Goal: Task Accomplishment & Management: Use online tool/utility

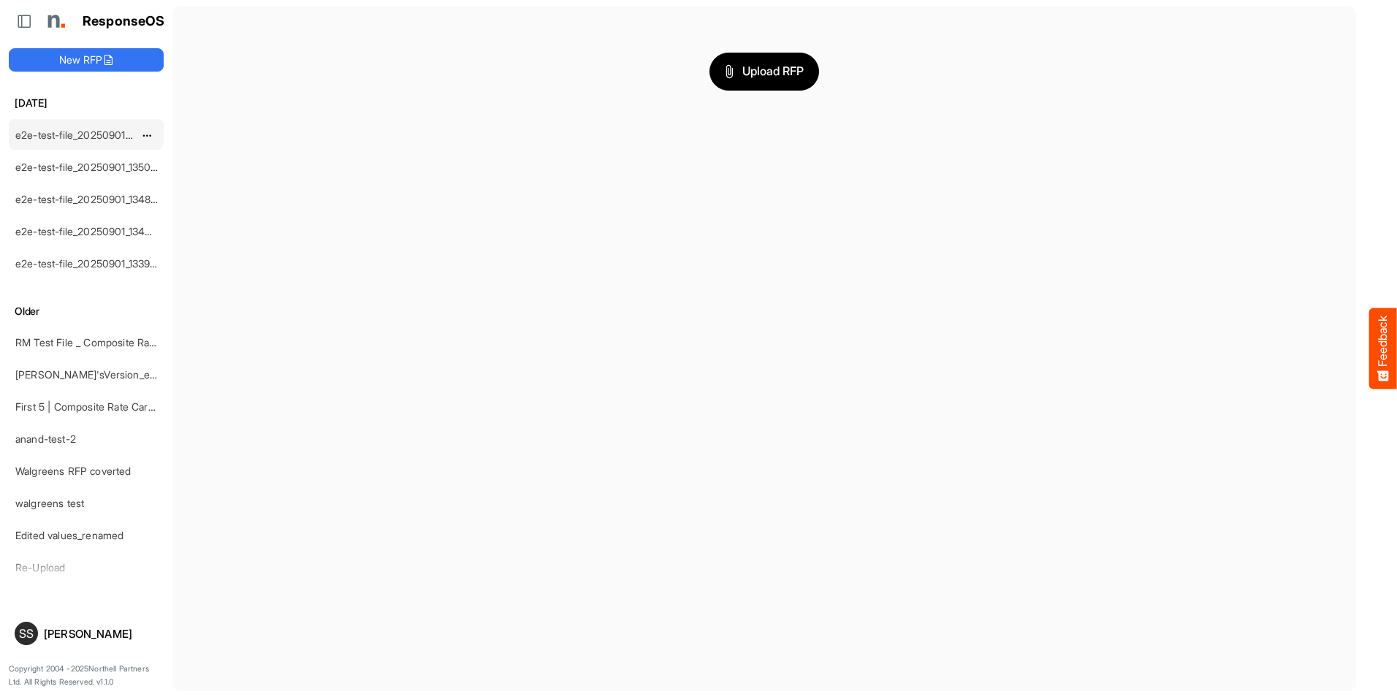
click at [96, 129] on link "e2e-test-file_20250901_135300" at bounding box center [89, 135] width 148 height 12
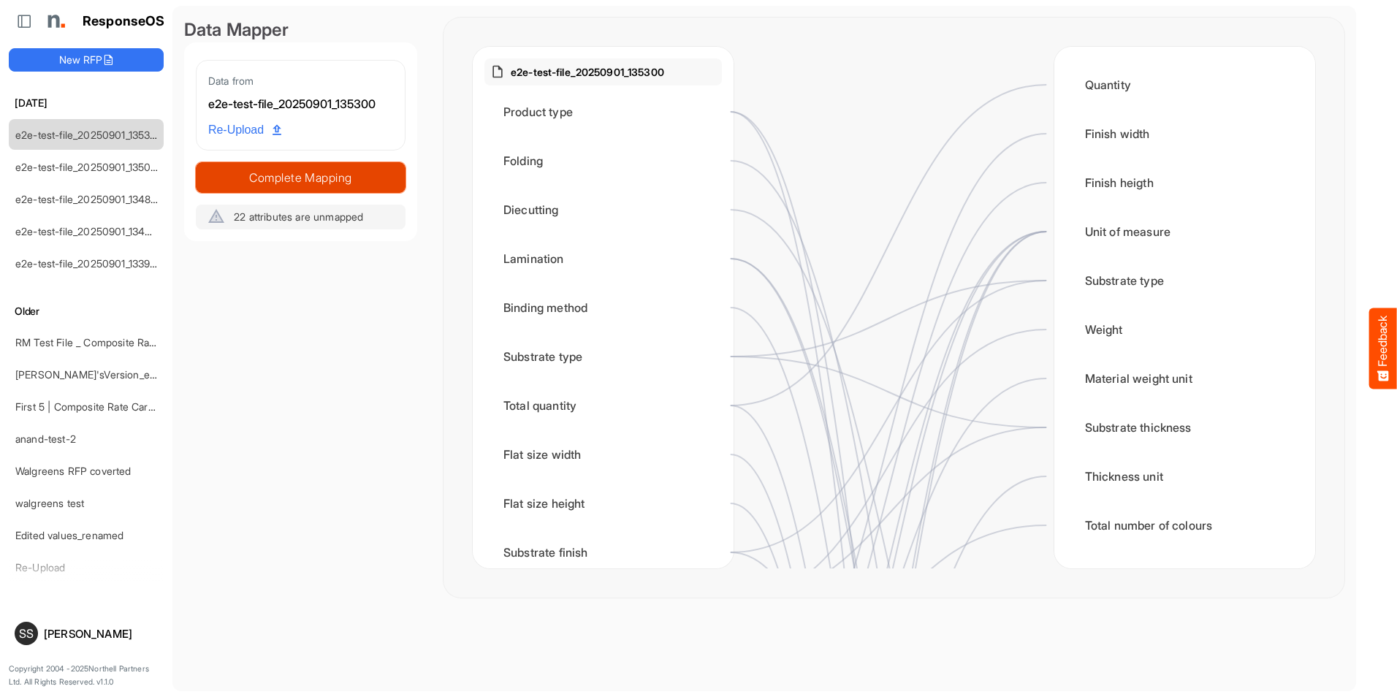
click at [278, 182] on span "Complete Mapping" at bounding box center [300, 177] width 208 height 20
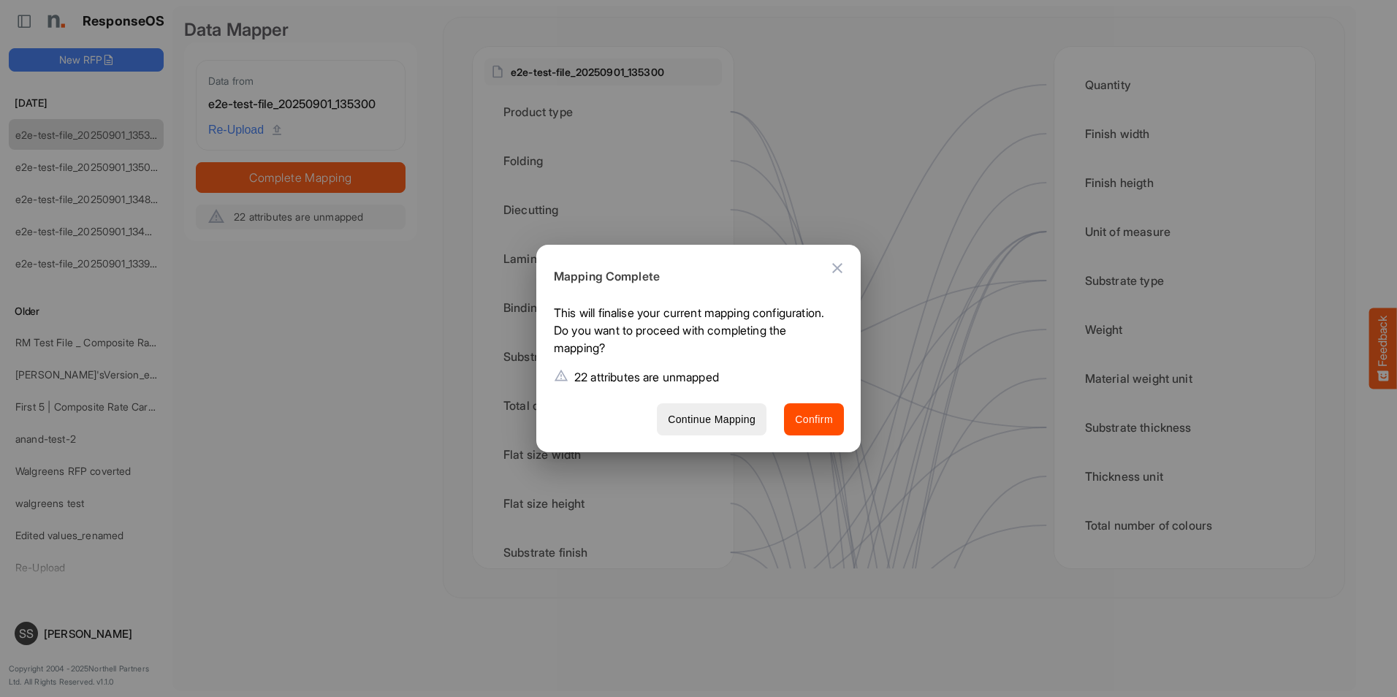
click at [841, 264] on icon "Close dialog" at bounding box center [837, 268] width 10 height 10
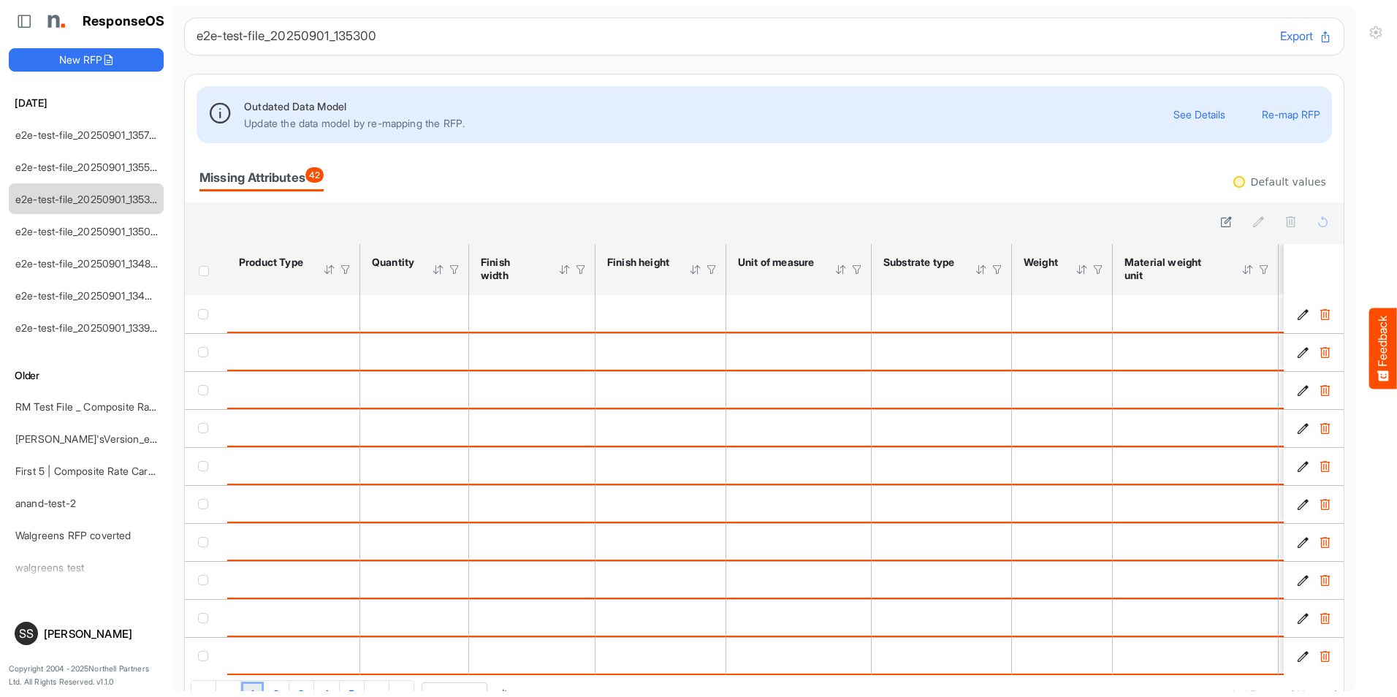
click at [1287, 117] on button "Re-map RFP" at bounding box center [1290, 114] width 58 height 11
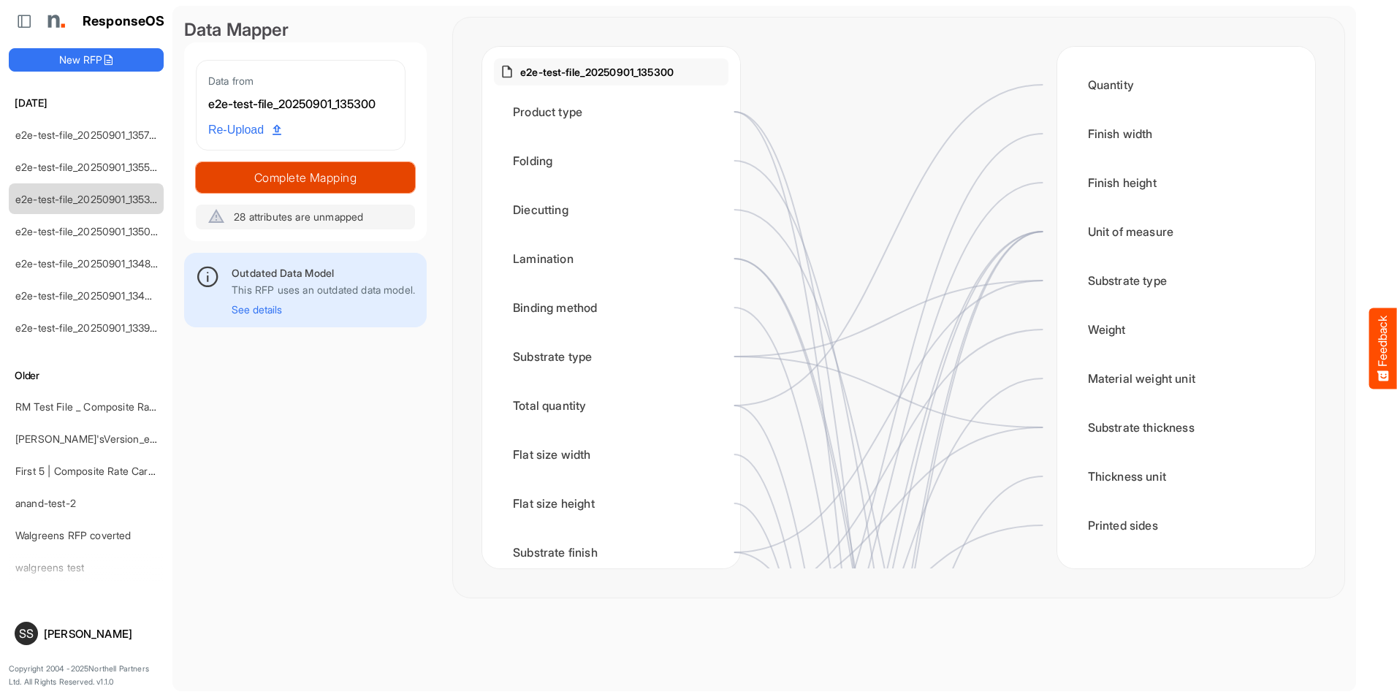
click at [354, 173] on span "Complete Mapping" at bounding box center [305, 177] width 218 height 20
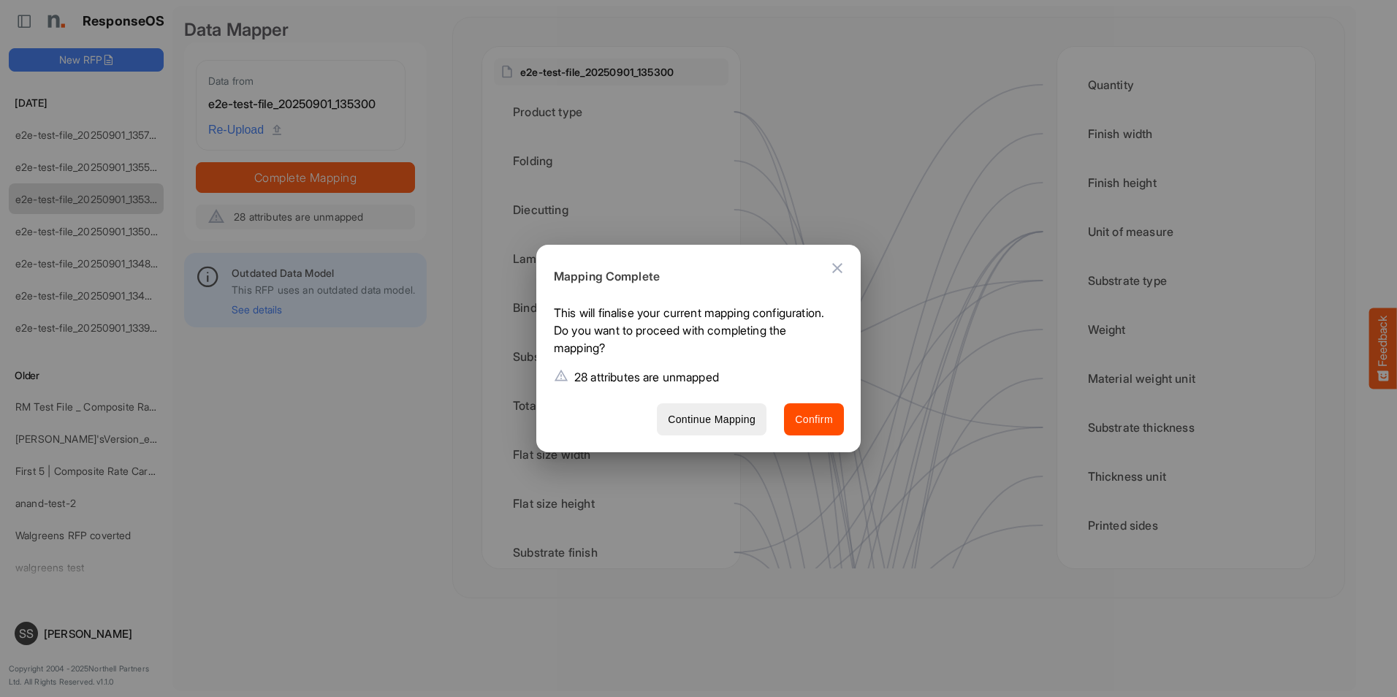
click at [839, 272] on icon "Close dialog" at bounding box center [837, 268] width 18 height 18
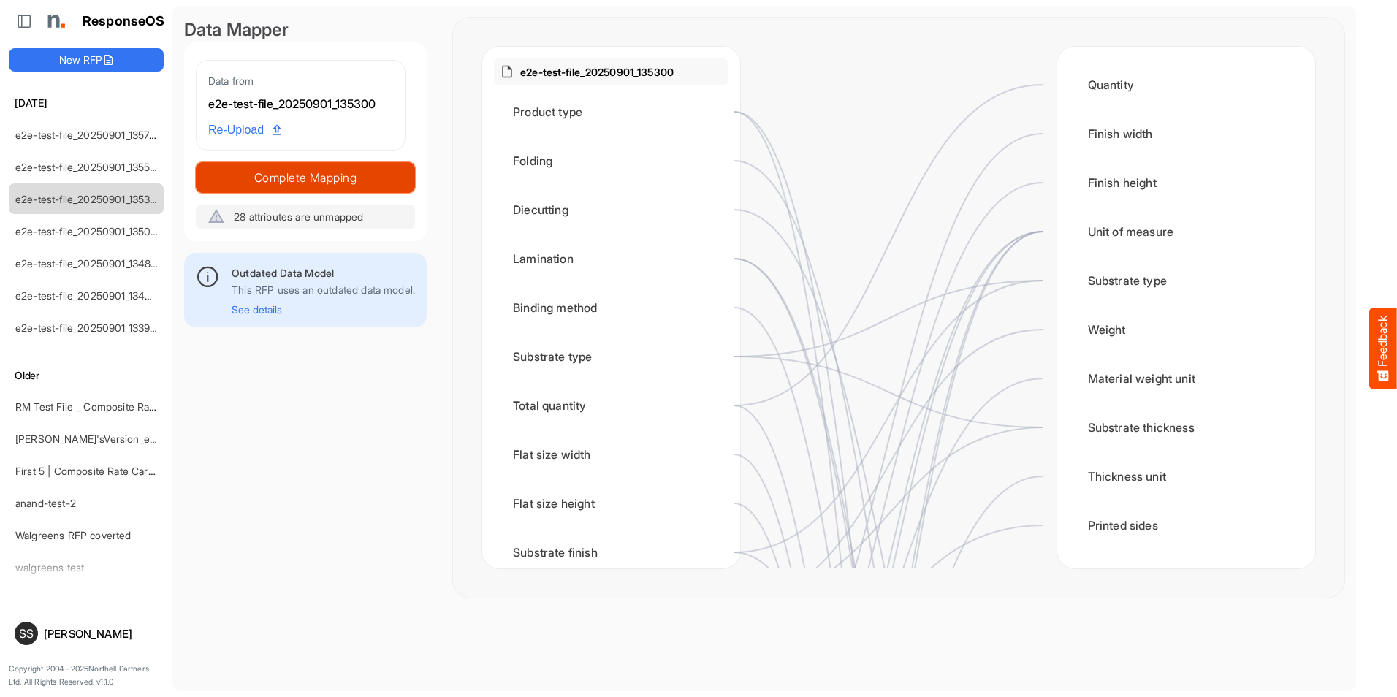
click at [290, 179] on span "Complete Mapping" at bounding box center [305, 177] width 218 height 20
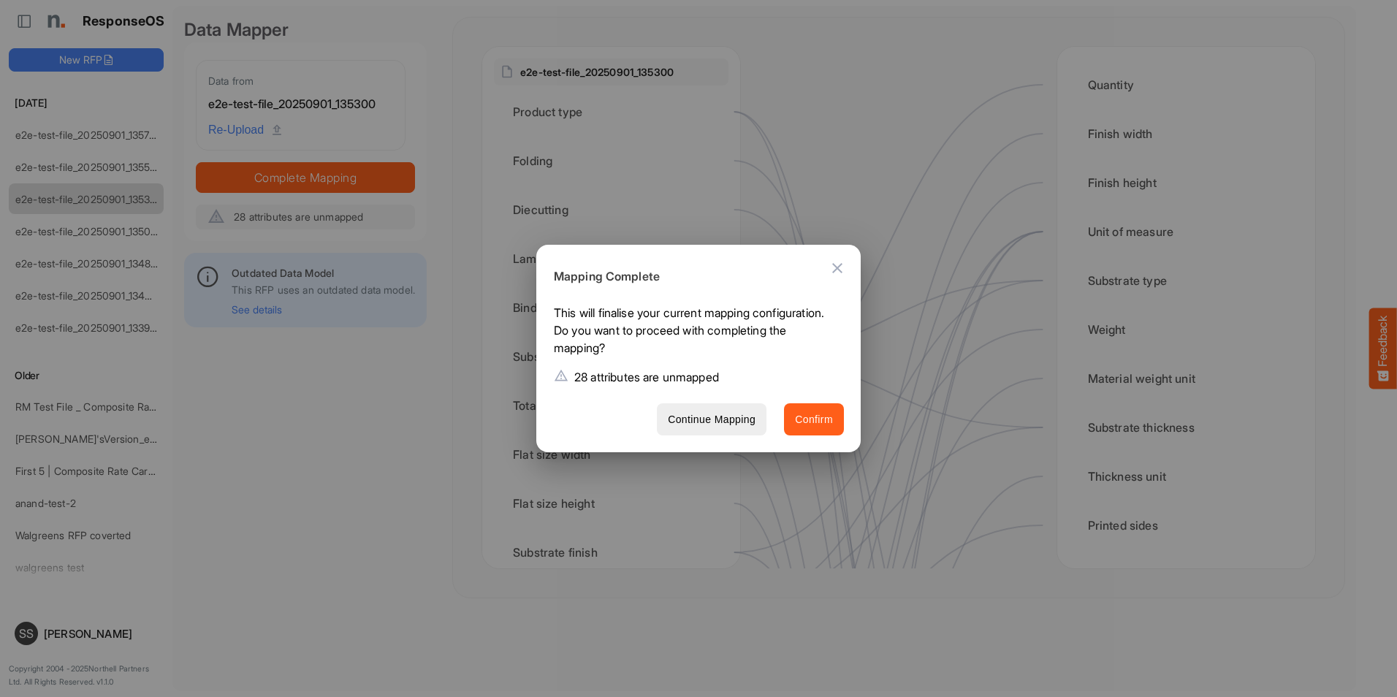
click at [805, 414] on span "Confirm" at bounding box center [814, 419] width 38 height 18
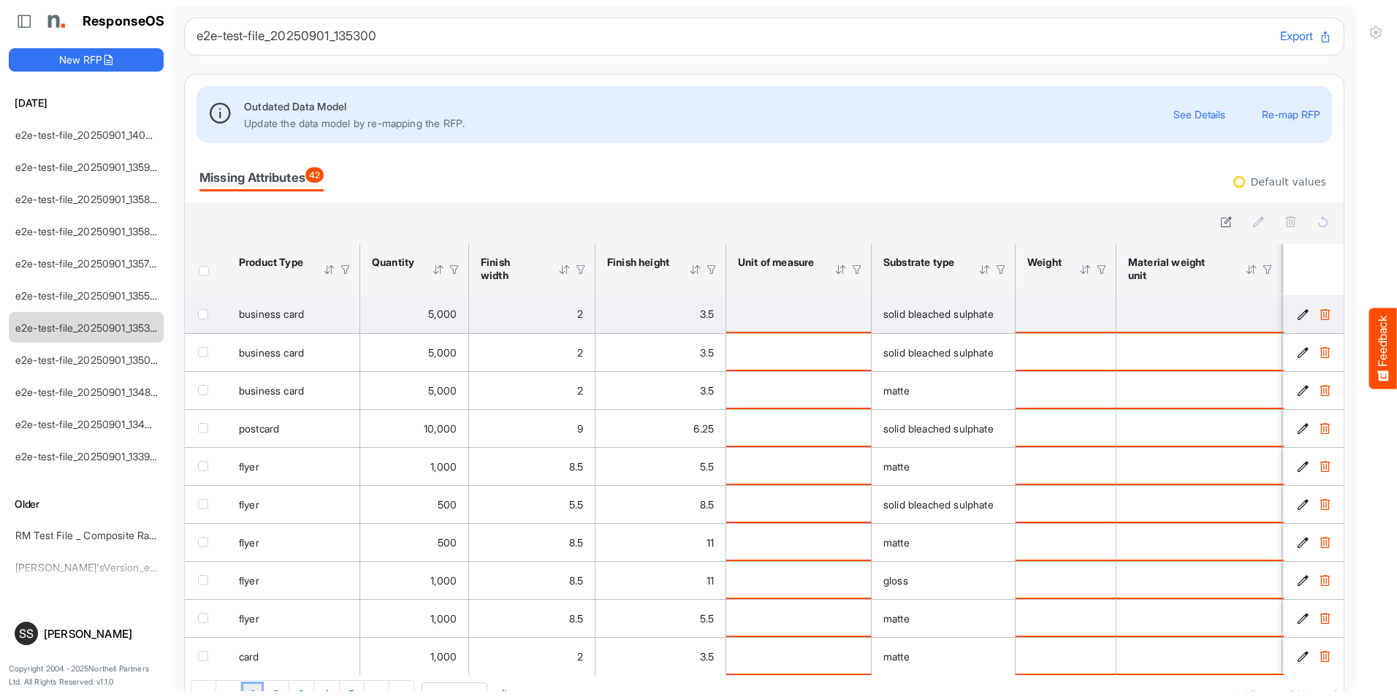
click at [855, 305] on div "is template cell Column Header httpsnorthellcomontologiesmapping-rulesmeasureme…" at bounding box center [798, 313] width 121 height 16
click at [844, 318] on div "is template cell Column Header httpsnorthellcomontologiesmapping-rulesmeasureme…" at bounding box center [798, 313] width 121 height 16
click at [771, 318] on div "is template cell Column Header httpsnorthellcomontologiesmapping-rulesmeasureme…" at bounding box center [798, 313] width 121 height 16
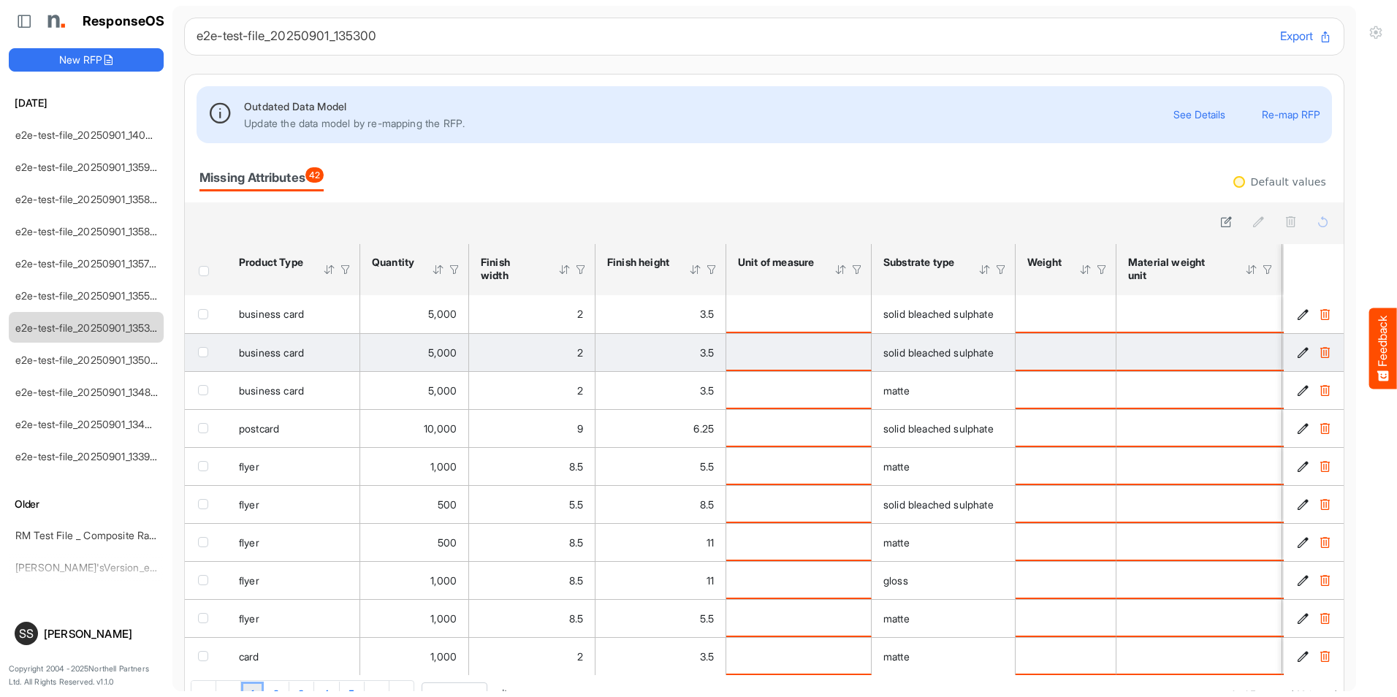
click at [765, 354] on div "is template cell Column Header httpsnorthellcomontologiesmapping-rulesmeasureme…" at bounding box center [798, 352] width 121 height 16
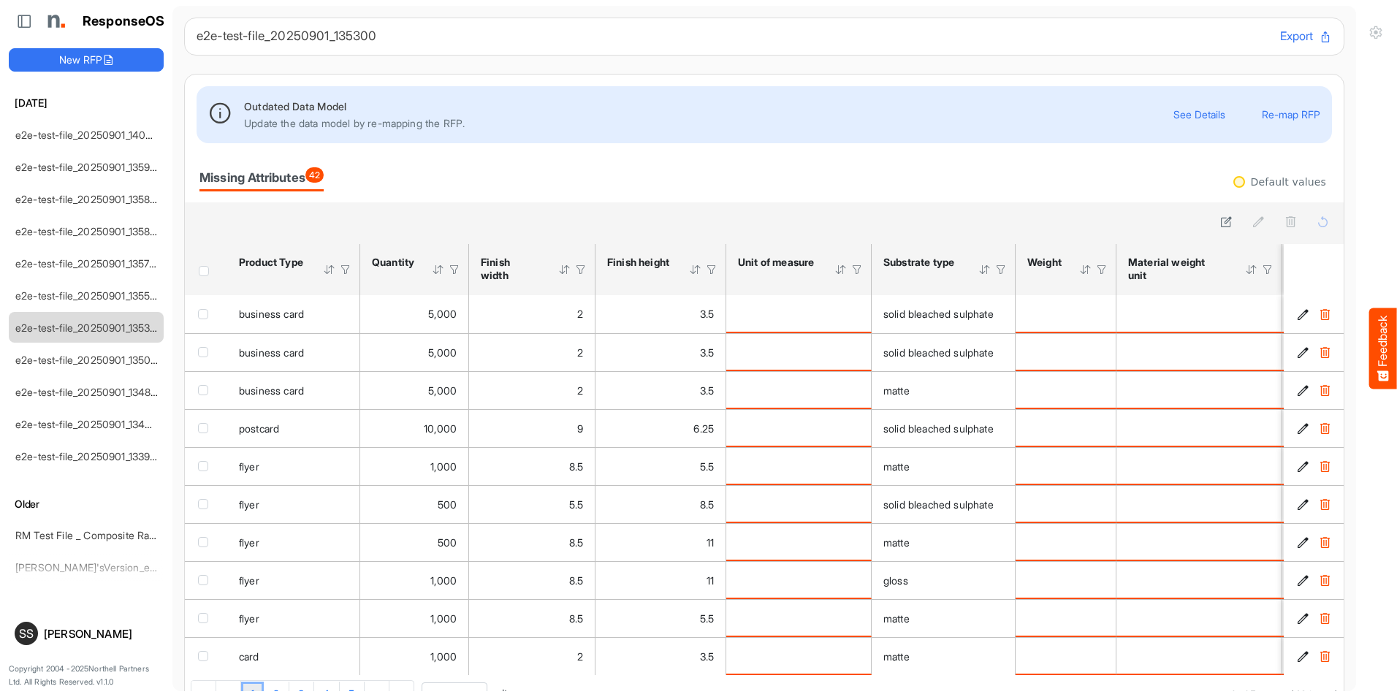
click at [840, 273] on div at bounding box center [840, 269] width 13 height 13
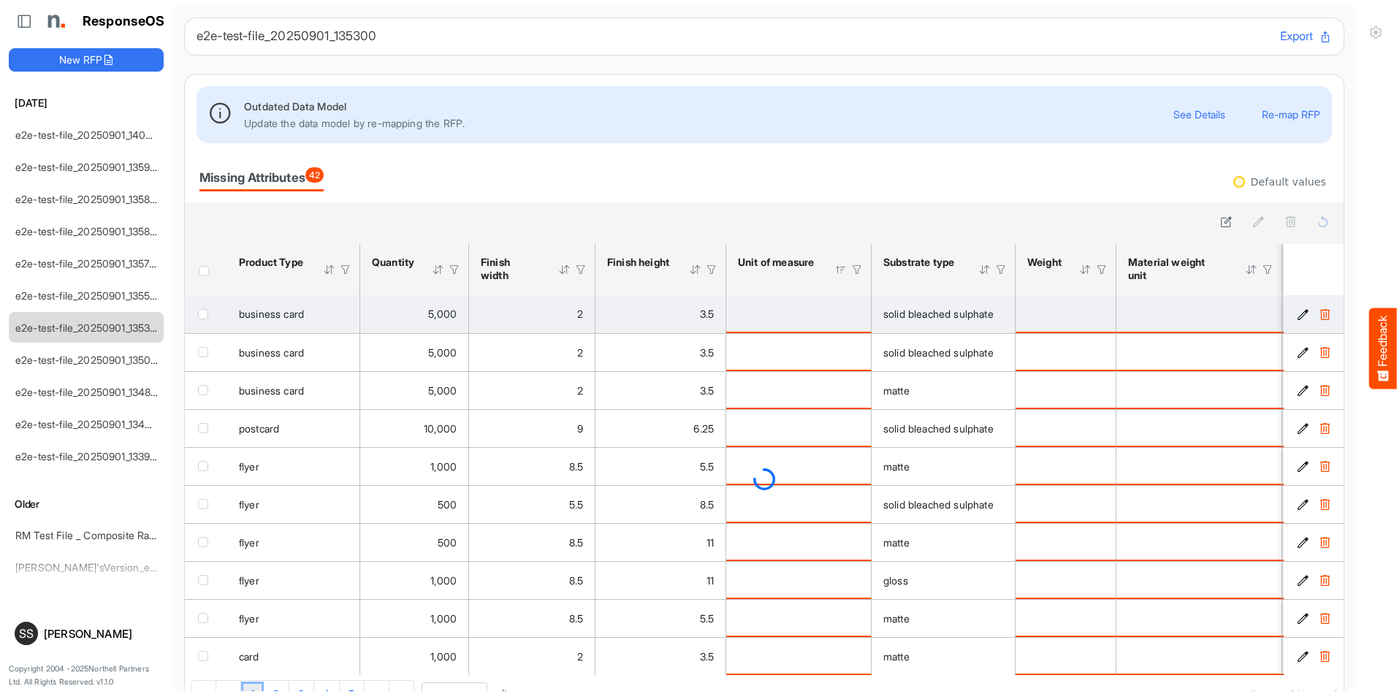
click at [834, 324] on td "is template cell Column Header httpsnorthellcomontologiesmapping-rulesmeasureme…" at bounding box center [798, 314] width 145 height 38
click at [914, 310] on span "solid bleached sulphate" at bounding box center [938, 314] width 110 height 12
click at [917, 325] on td "solid bleached sulphate" at bounding box center [943, 314] width 144 height 38
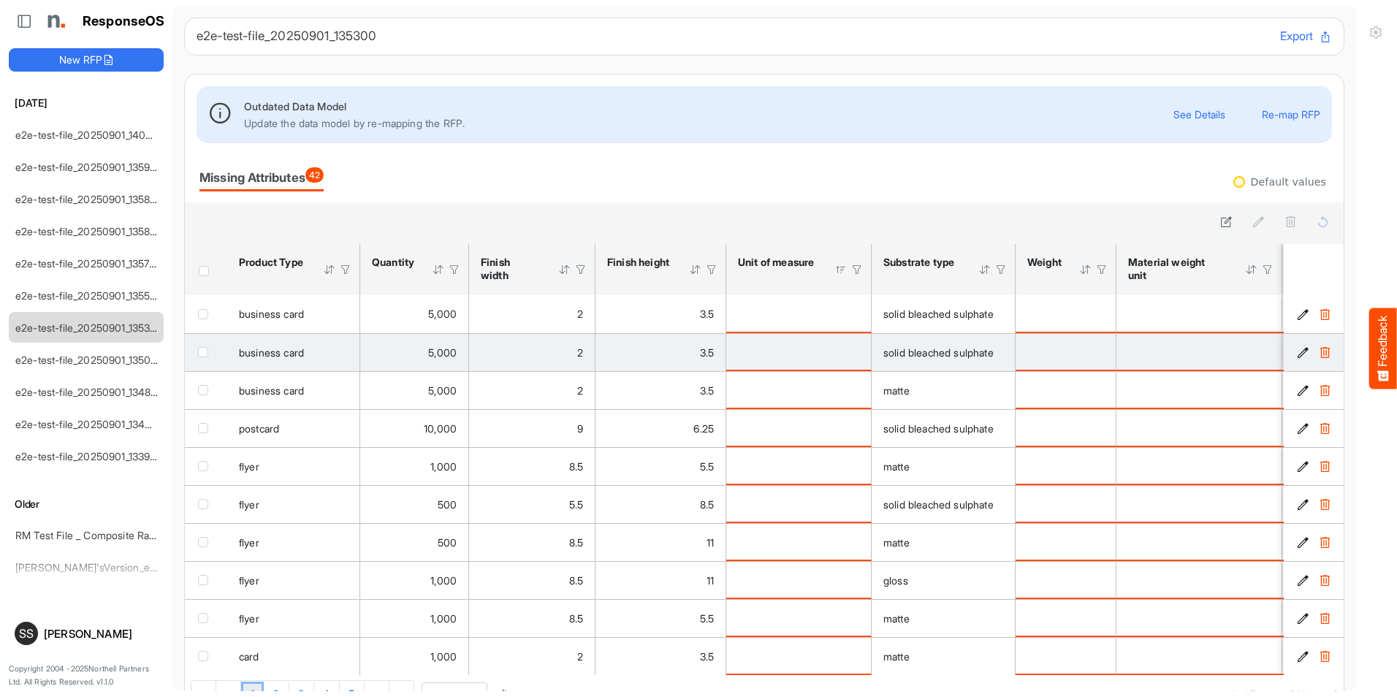
click at [787, 345] on div "is template cell Column Header httpsnorthellcomontologiesmapping-rulesmeasureme…" at bounding box center [798, 352] width 121 height 16
click at [804, 362] on td "is template cell Column Header httpsnorthellcomontologiesmapping-rulesmeasureme…" at bounding box center [798, 352] width 145 height 38
click at [774, 354] on div "is template cell Column Header httpsnorthellcomontologiesmapping-rulesmeasureme…" at bounding box center [798, 352] width 121 height 16
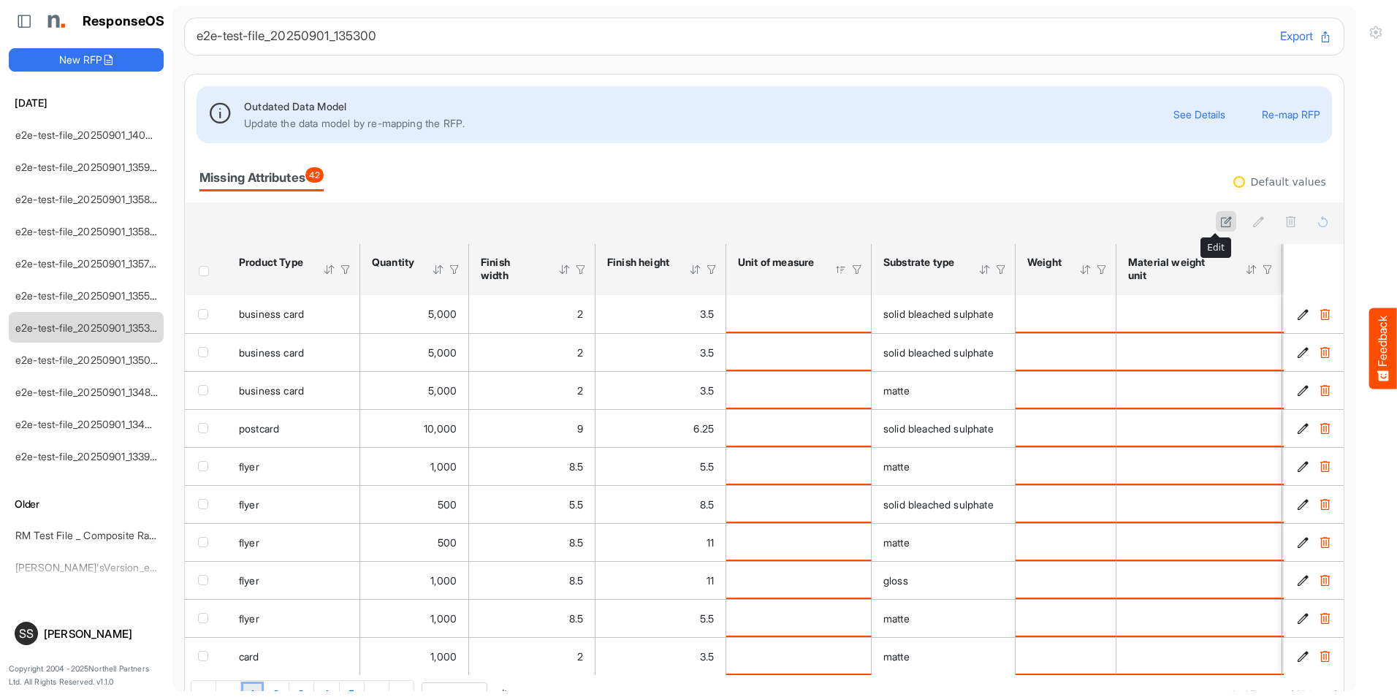
click at [1220, 226] on icon at bounding box center [1226, 221] width 12 height 12
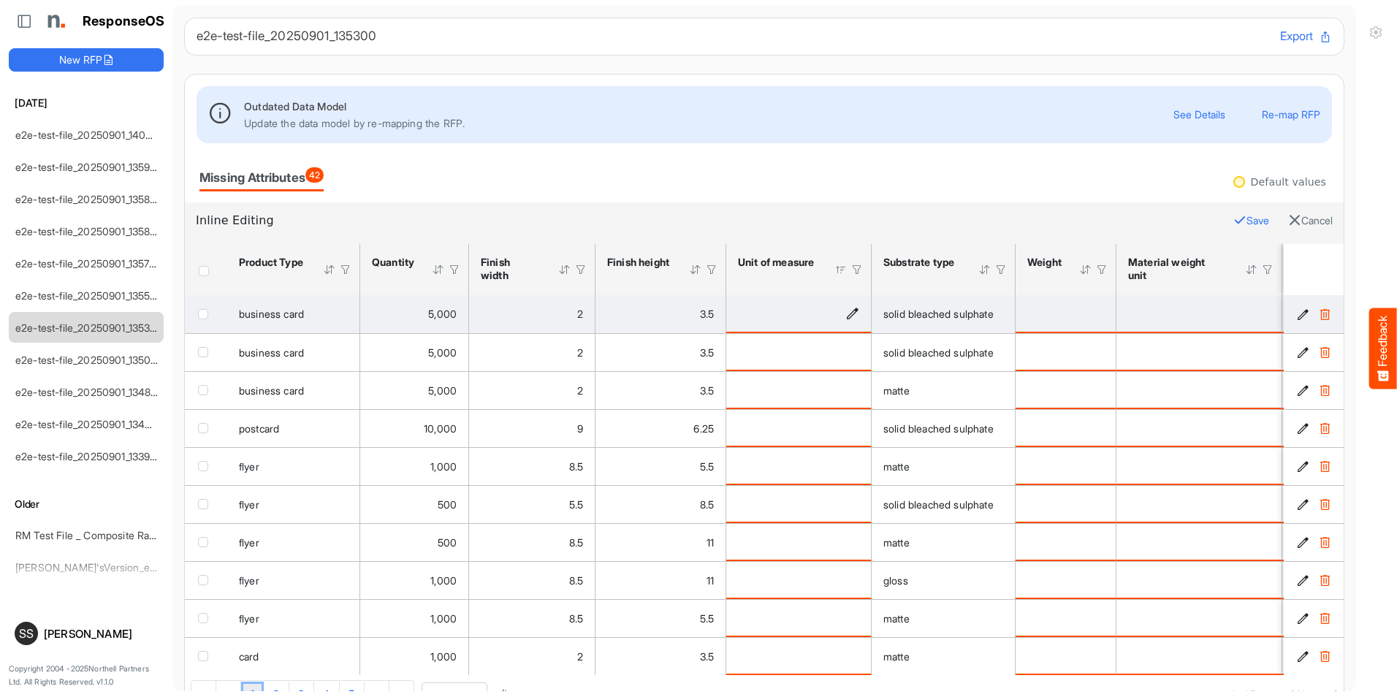
click at [793, 313] on div "is template cell Column Header httpsnorthellcomontologiesmapping-rulesmeasureme…" at bounding box center [798, 313] width 121 height 16
click at [855, 315] on icon "is template cell Column Header httpsnorthellcomontologiesmapping-rulesmeasureme…" at bounding box center [852, 314] width 12 height 12
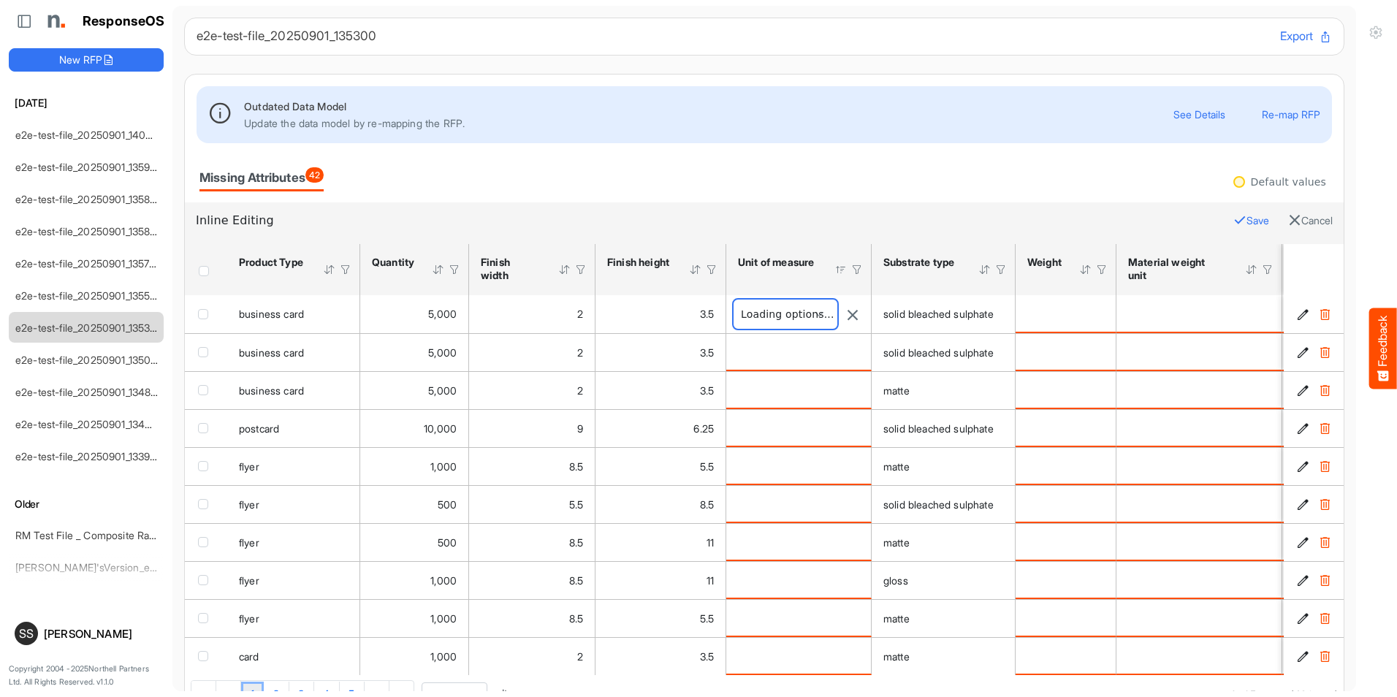
click at [789, 316] on span at bounding box center [785, 313] width 104 height 29
click at [821, 313] on span at bounding box center [820, 314] width 22 height 22
click at [821, 313] on span at bounding box center [819, 314] width 22 height 22
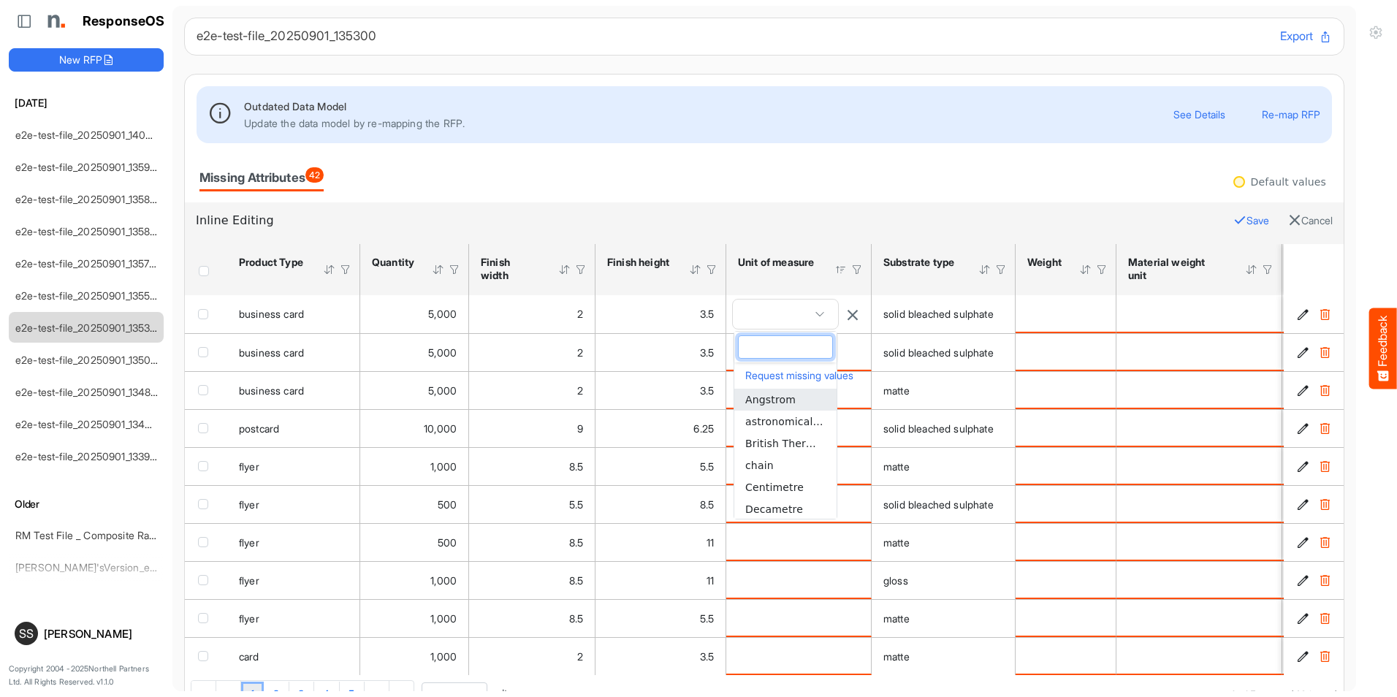
click at [780, 188] on div "Missing Attributes 42" at bounding box center [763, 179] width 1129 height 26
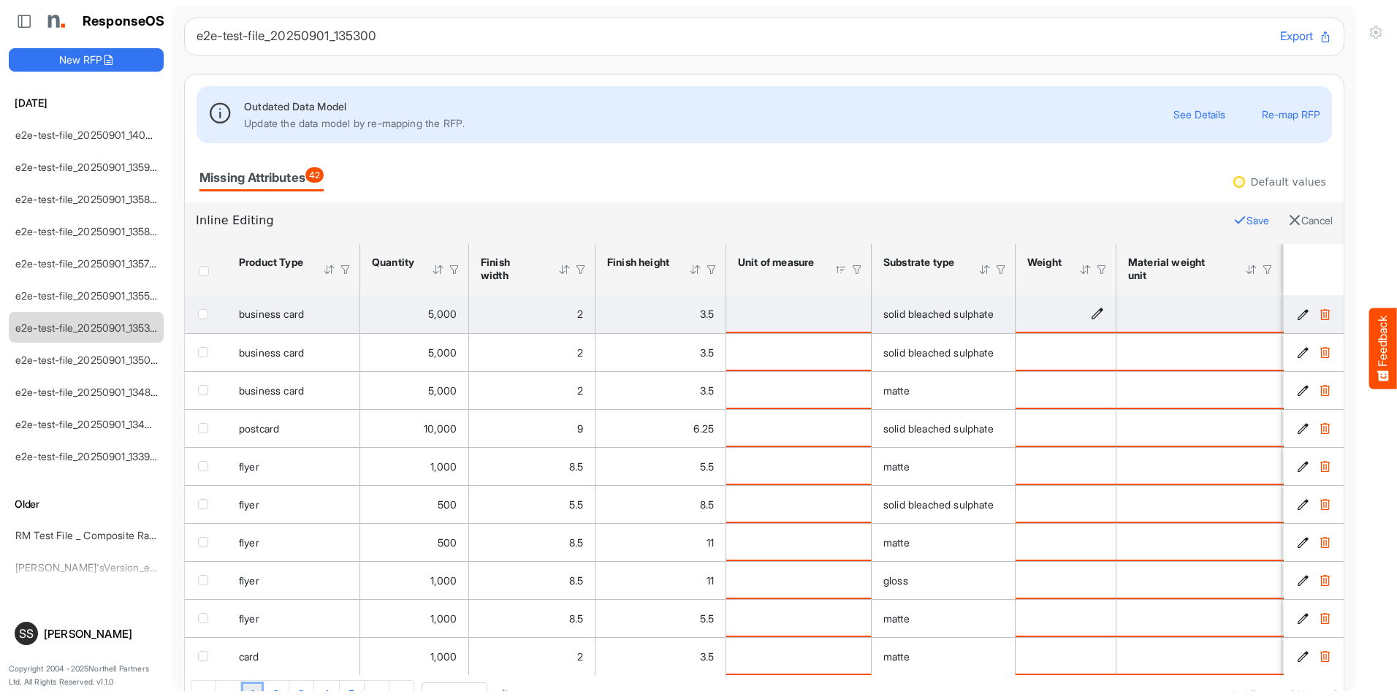
click at [1093, 320] on div "is template cell Column Header httpsnorthellcomontologiesmapping-rulesmaterialh…" at bounding box center [1065, 313] width 77 height 16
click at [1094, 312] on icon "is template cell Column Header httpsnorthellcomontologiesmapping-rulesmaterialh…" at bounding box center [1097, 314] width 12 height 12
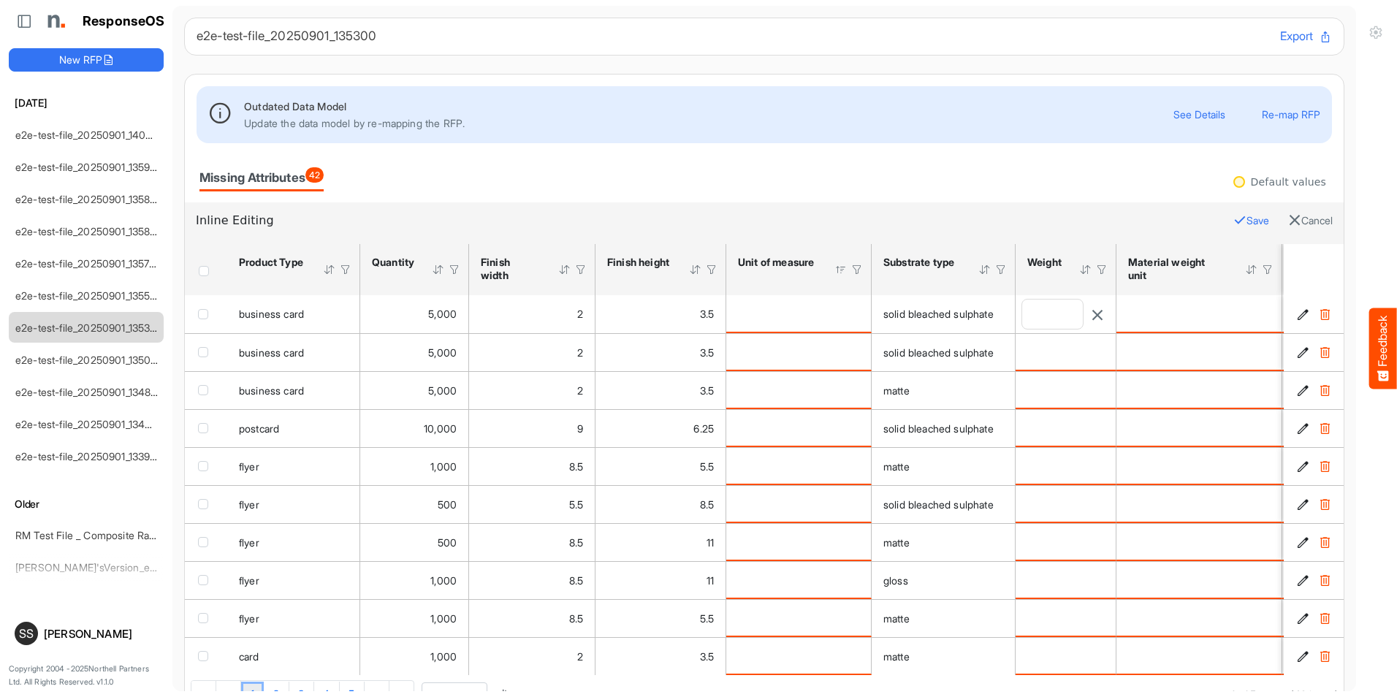
click at [1054, 305] on input "number" at bounding box center [1052, 313] width 61 height 29
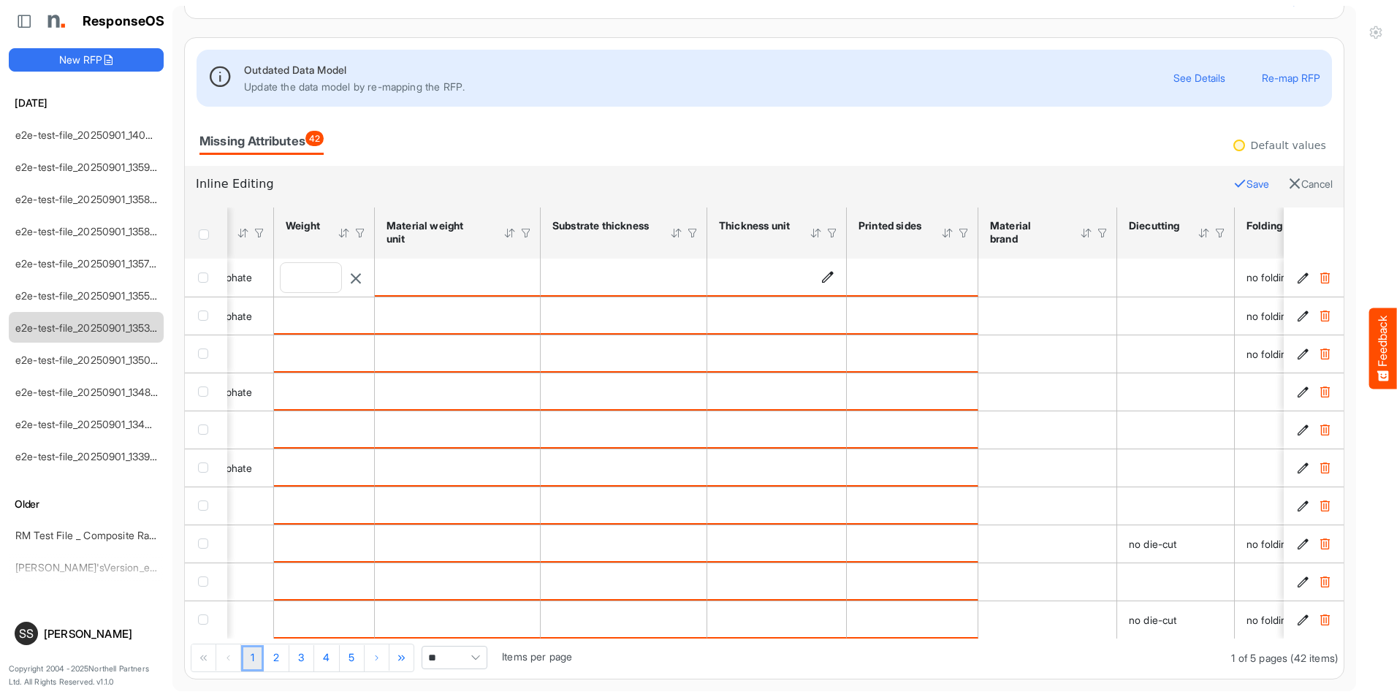
click at [833, 264] on td "is template cell Column Header httpsnorthellcomontologiesmapping-rulesmaterialh…" at bounding box center [777, 278] width 140 height 38
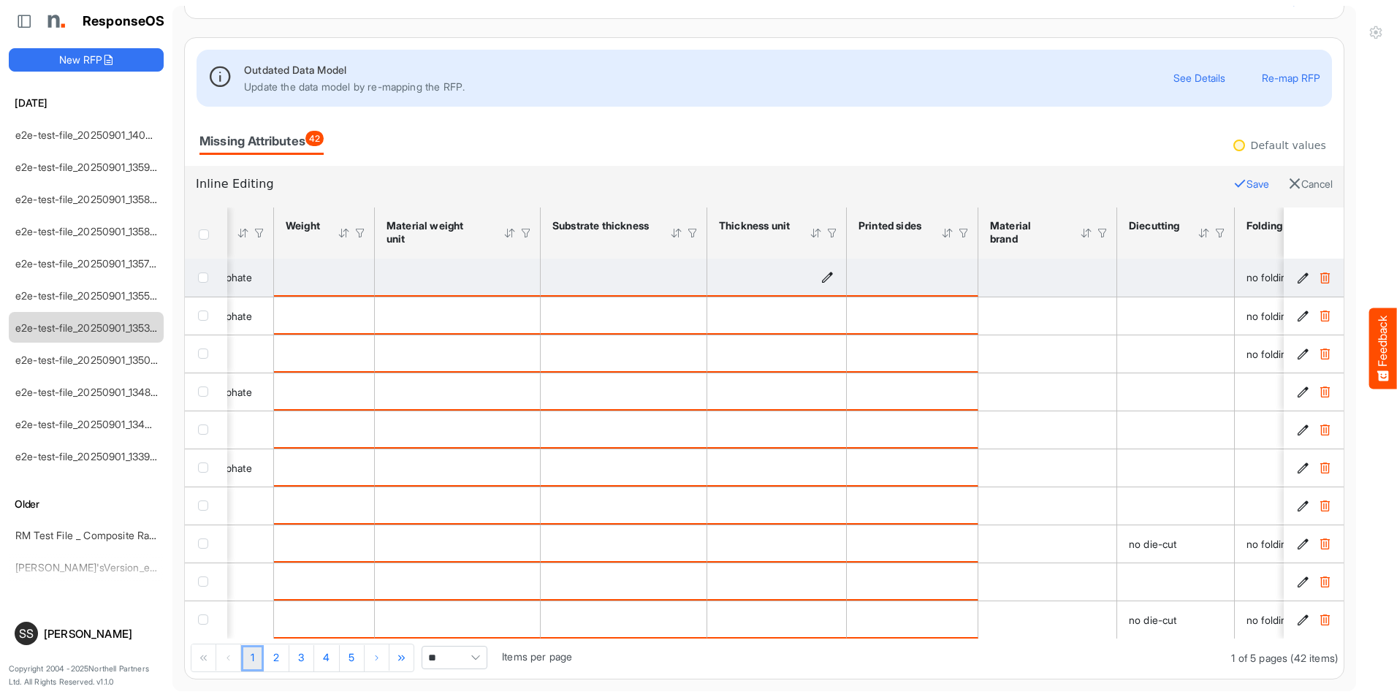
click at [825, 272] on icon "is template cell Column Header httpsnorthellcomontologiesmapping-rulesmaterialh…" at bounding box center [827, 277] width 12 height 12
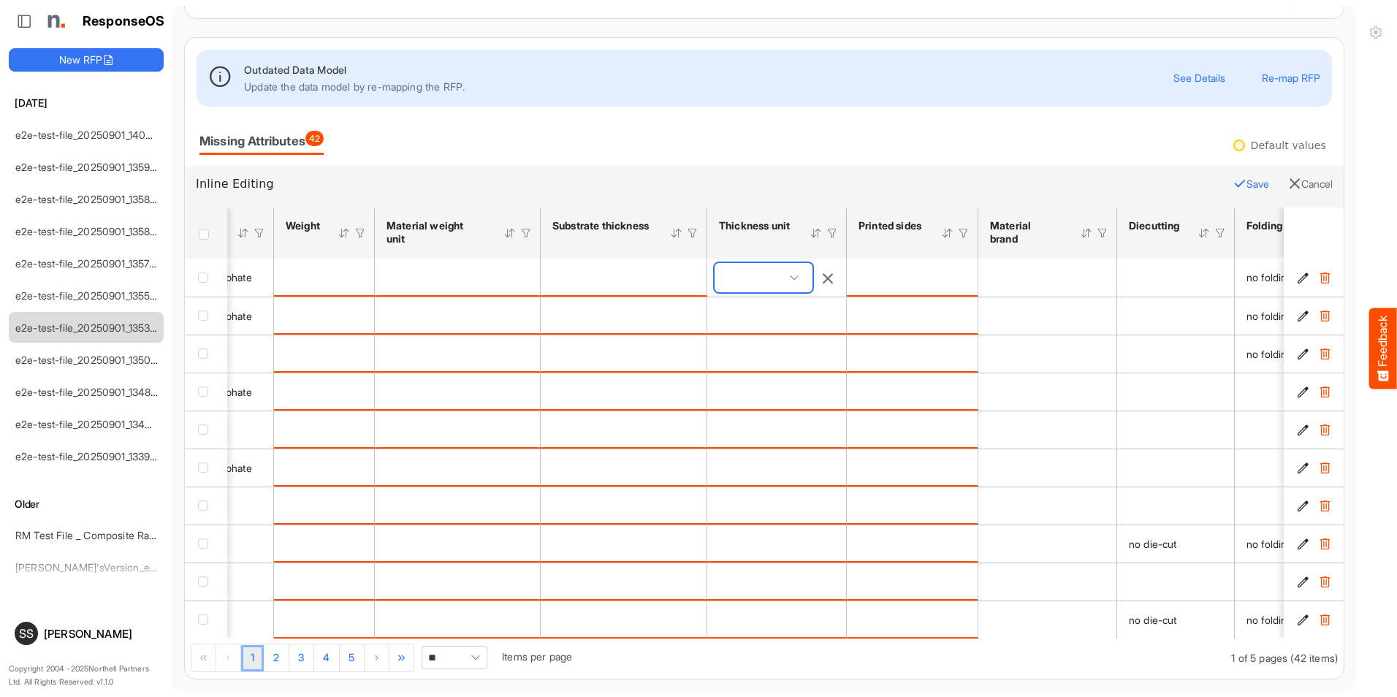
click at [789, 273] on span at bounding box center [763, 277] width 98 height 29
click at [602, 278] on div "is template cell Column Header httpsnorthellcomontologiesmapping-rulesmaterialh…" at bounding box center [623, 277] width 142 height 16
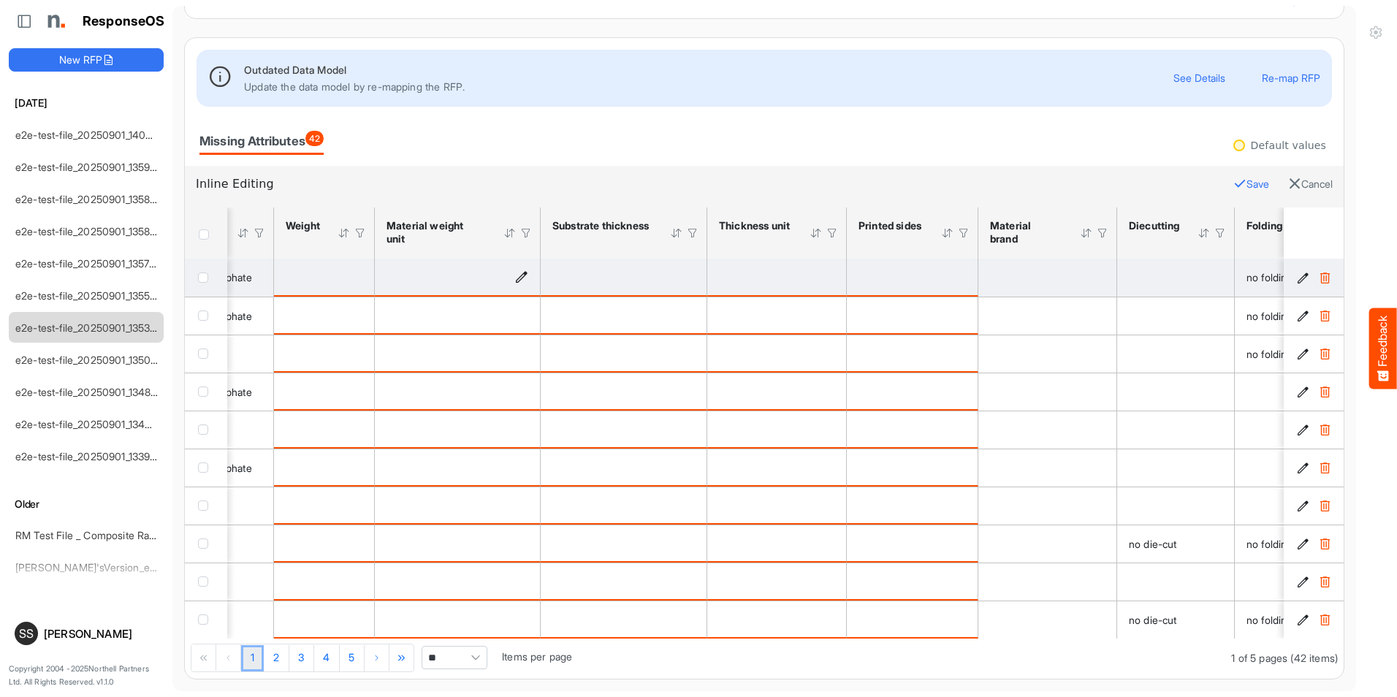
click at [516, 261] on td "is template cell Column Header httpsnorthellcomontologiesmapping-rulesmaterialh…" at bounding box center [458, 278] width 166 height 38
click at [516, 271] on icon "is template cell Column Header httpsnorthellcomontologiesmapping-rulesmaterialh…" at bounding box center [521, 277] width 12 height 12
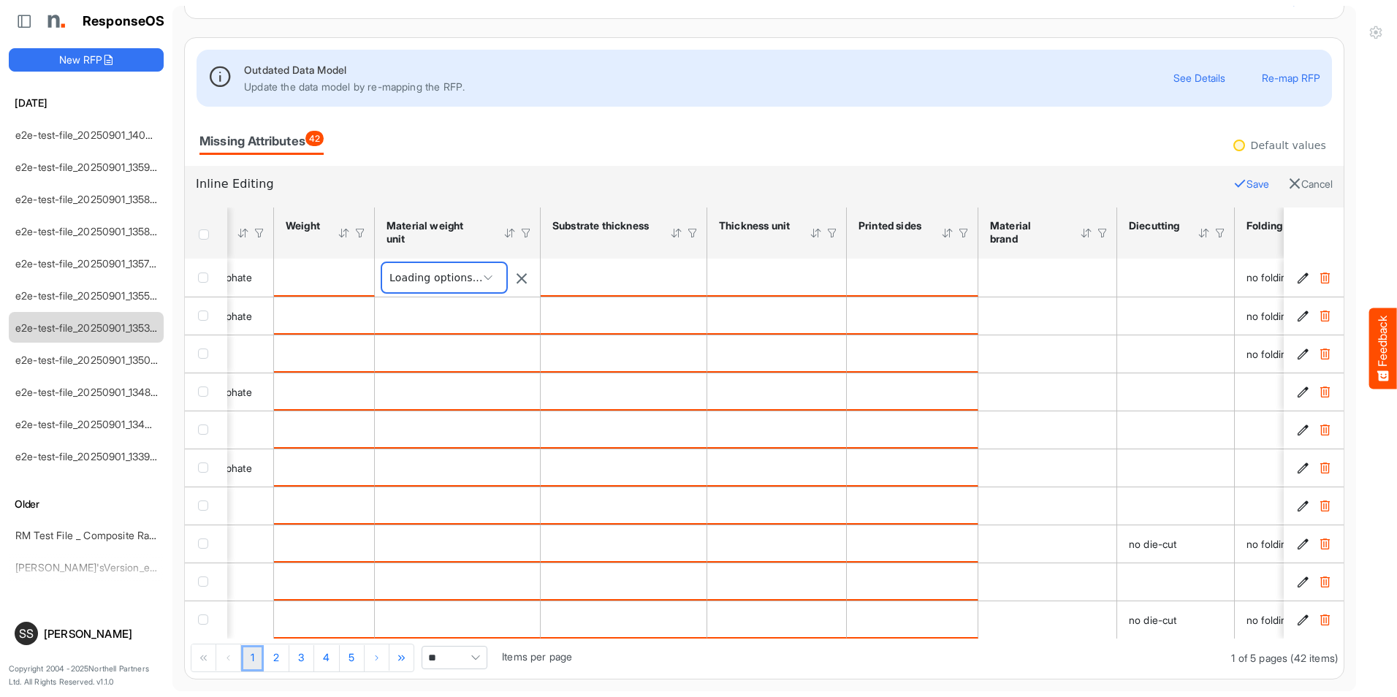
click at [496, 272] on span at bounding box center [488, 278] width 22 height 22
click at [486, 272] on span at bounding box center [488, 278] width 22 height 22
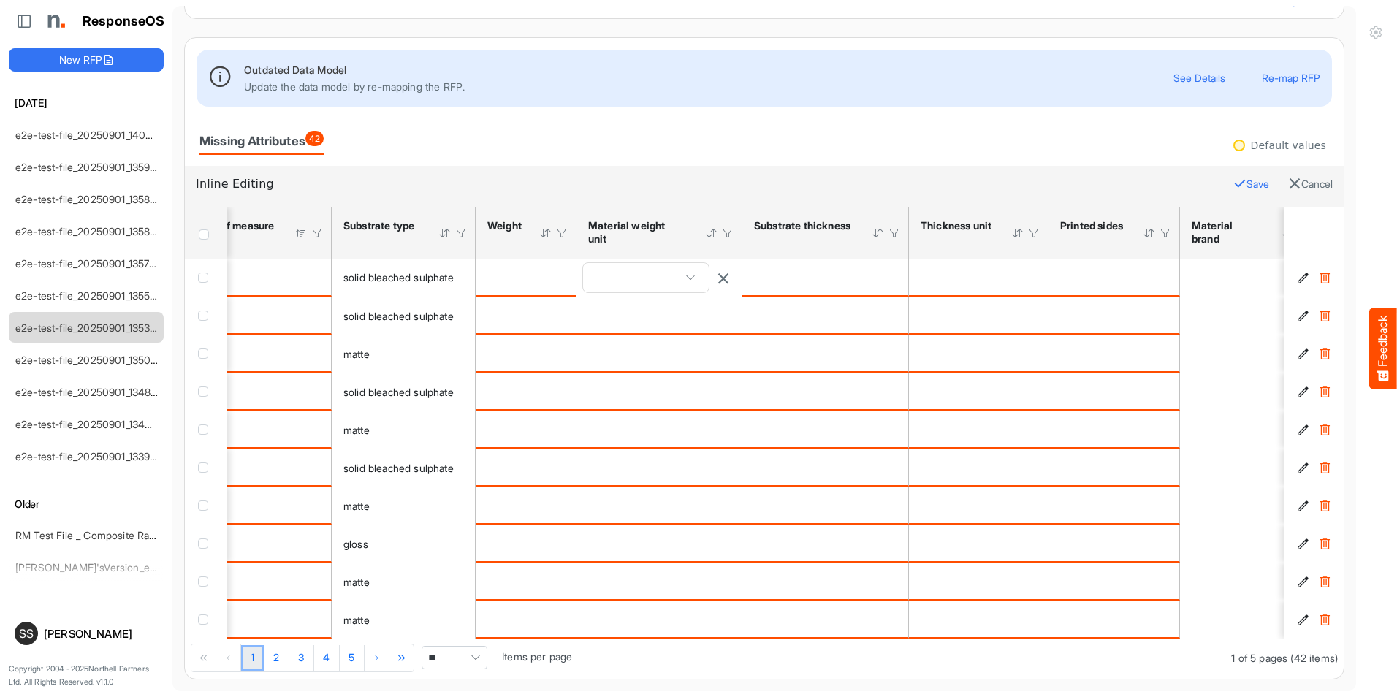
scroll to position [0, 527]
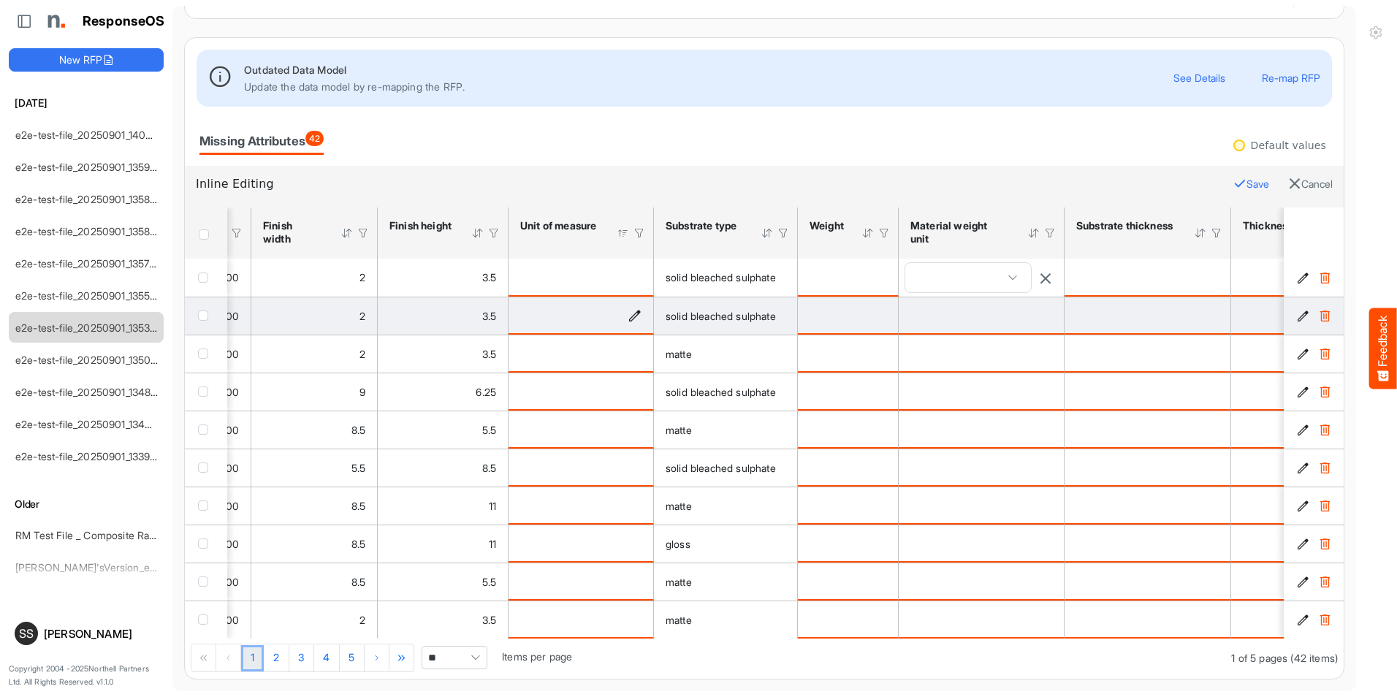
click at [611, 297] on td "is template cell Column Header httpsnorthellcomontologiesmapping-rulesmeasureme…" at bounding box center [580, 316] width 145 height 38
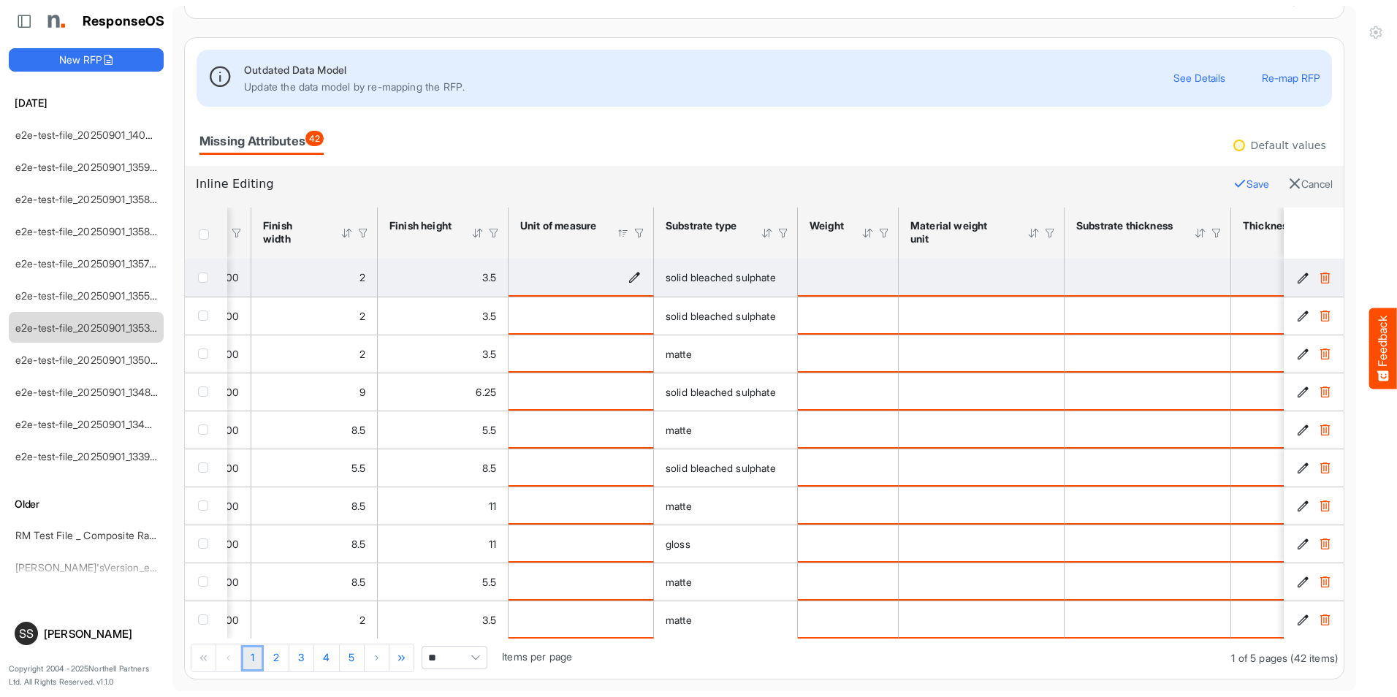
click at [632, 271] on icon "is template cell Column Header httpsnorthellcomontologiesmapping-rulesmeasureme…" at bounding box center [634, 277] width 12 height 12
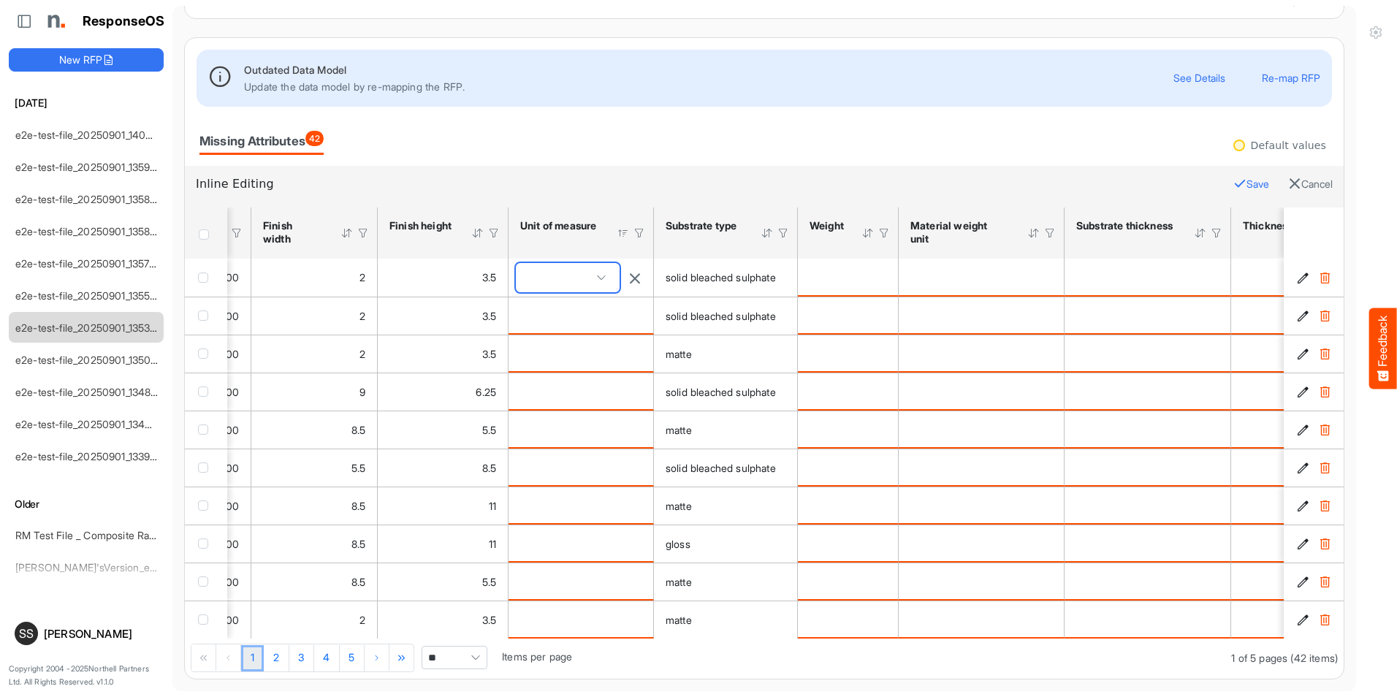
click at [605, 274] on span at bounding box center [568, 277] width 104 height 29
